Goal: Find contact information: Find contact information

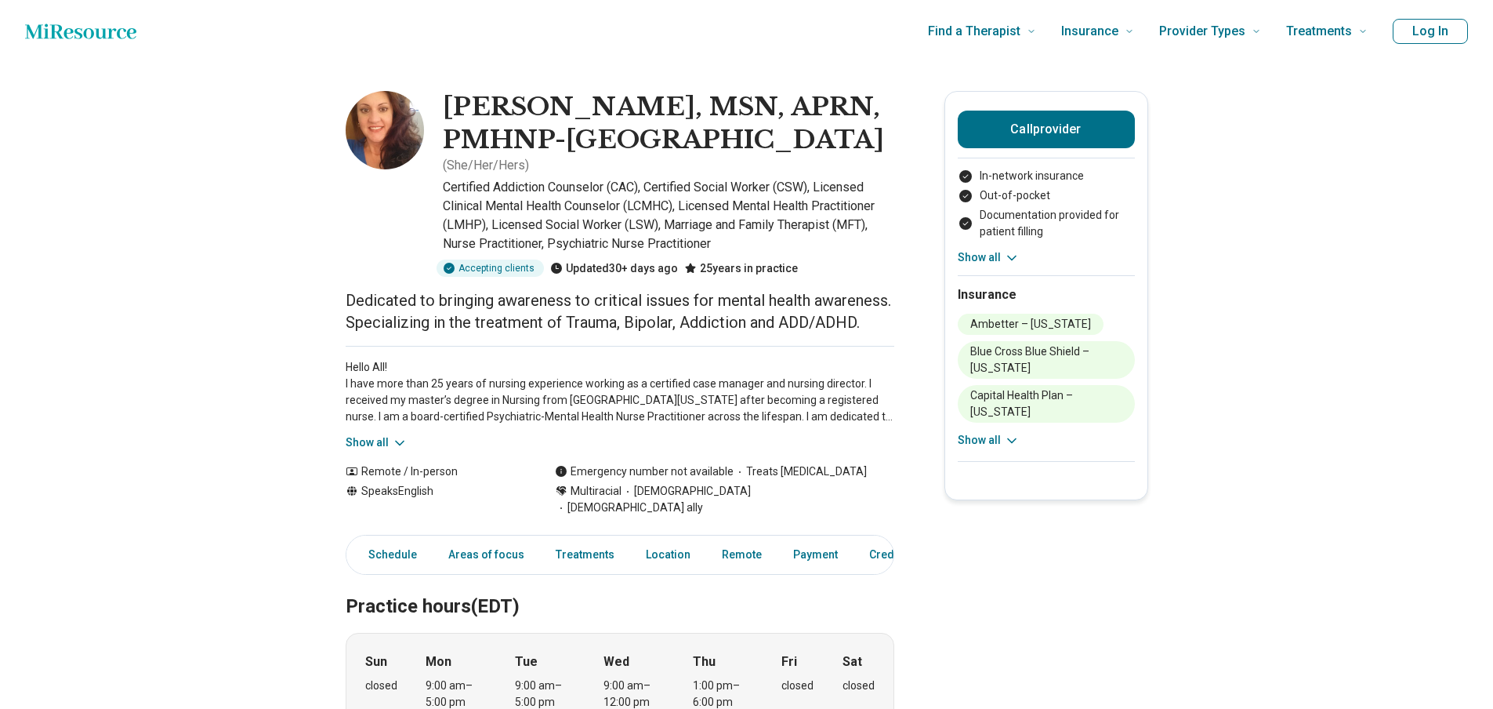
drag, startPoint x: 0, startPoint y: 0, endPoint x: 401, endPoint y: 135, distance: 423.4
click at [401, 135] on img at bounding box center [385, 130] width 78 height 78
click at [408, 129] on img at bounding box center [385, 130] width 78 height 78
click at [383, 425] on p "Hello All! I have more than 25 years of nursing experience working as a certifi…" at bounding box center [620, 392] width 549 height 66
click at [376, 451] on button "Show all" at bounding box center [377, 442] width 62 height 16
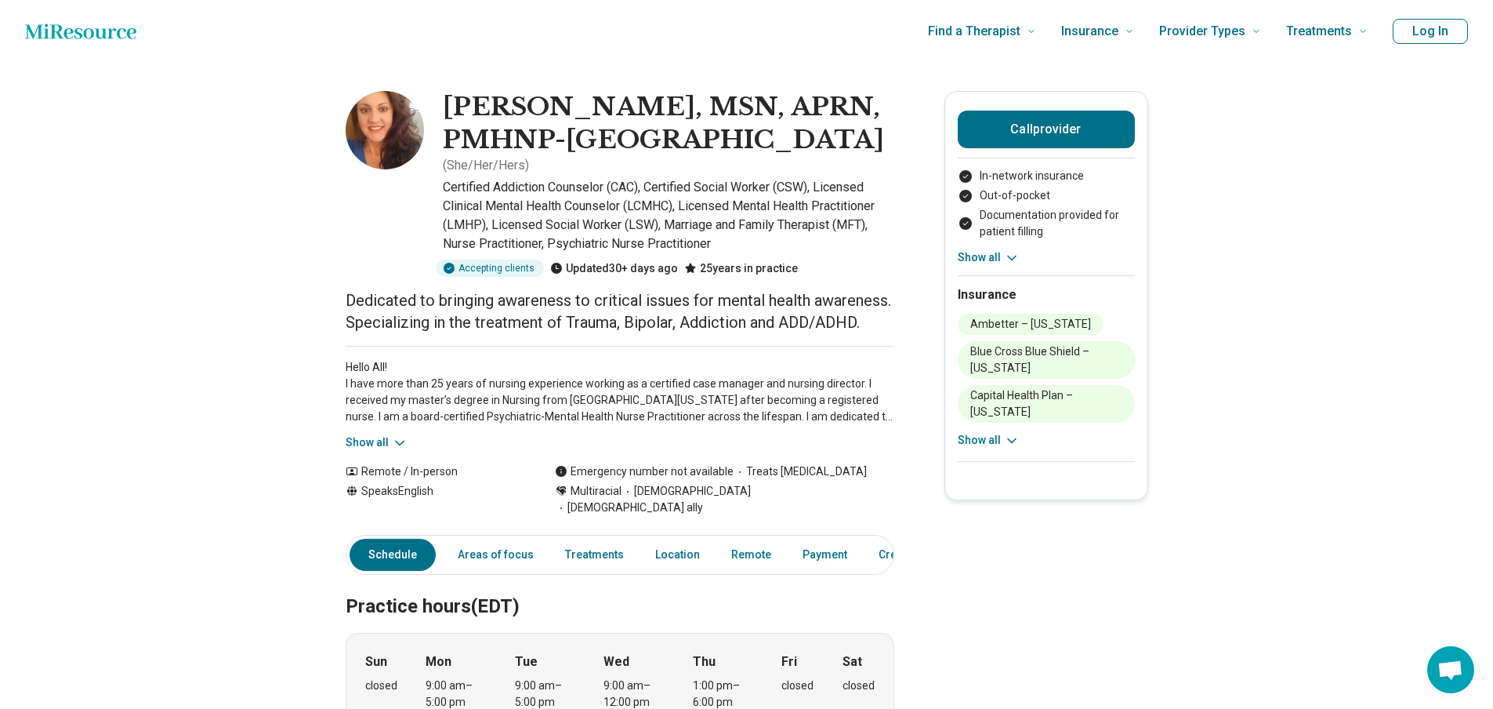
click at [406, 146] on img at bounding box center [385, 130] width 78 height 78
